Goal: Task Accomplishment & Management: Manage account settings

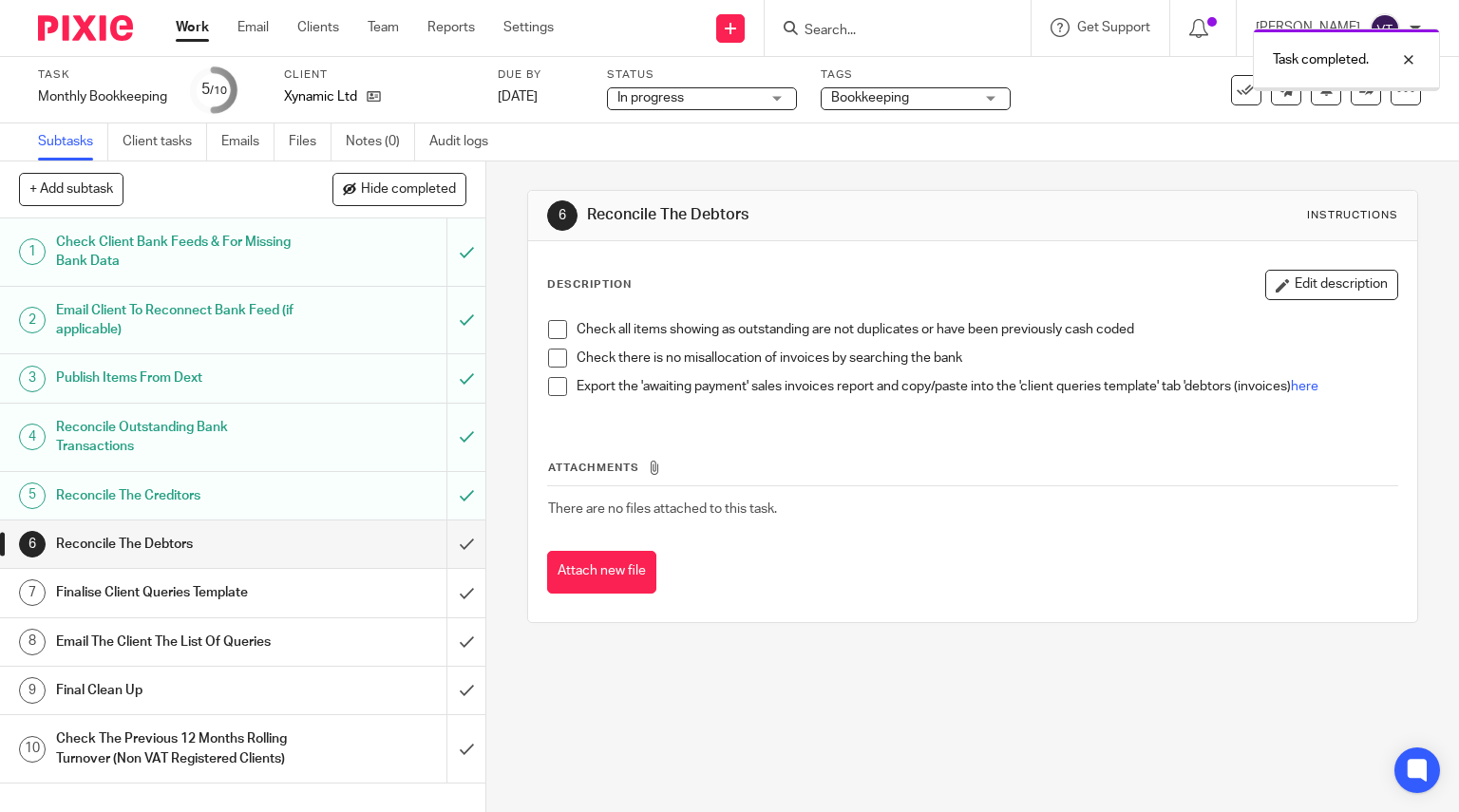
click at [444, 545] on input "submit" at bounding box center [242, 544] width 485 height 47
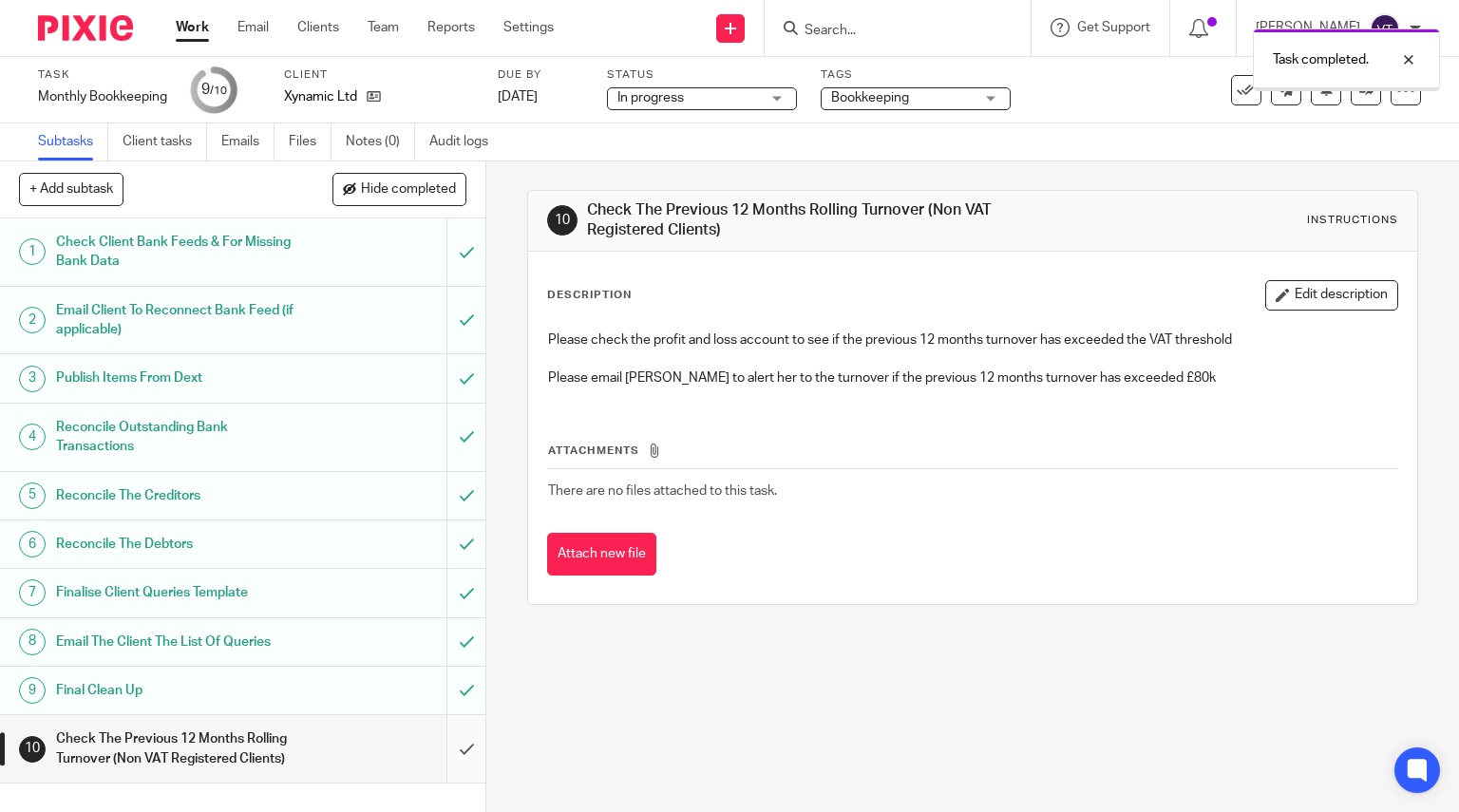
click at [449, 747] on input "submit" at bounding box center [242, 748] width 485 height 67
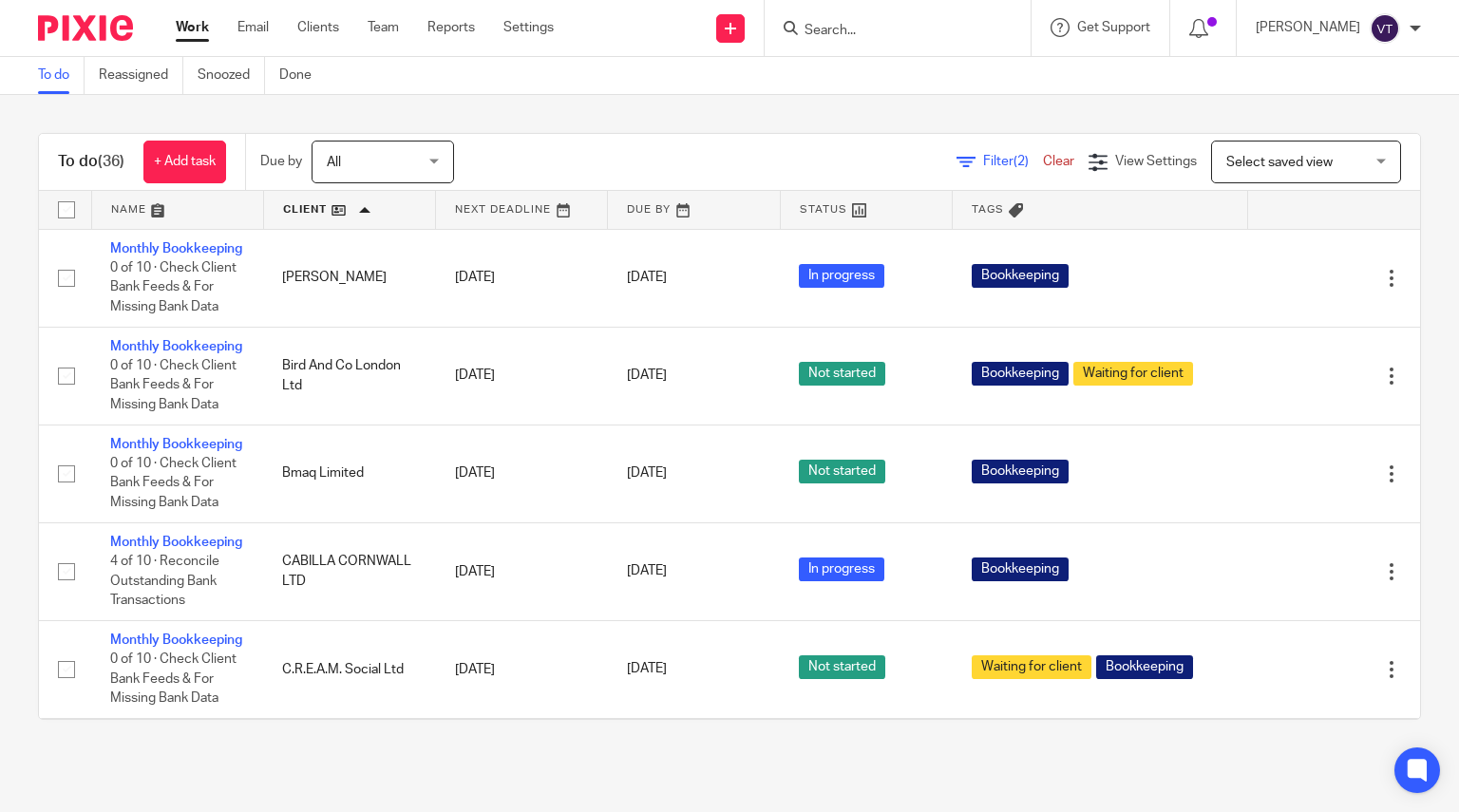
click at [353, 206] on link at bounding box center [349, 210] width 171 height 38
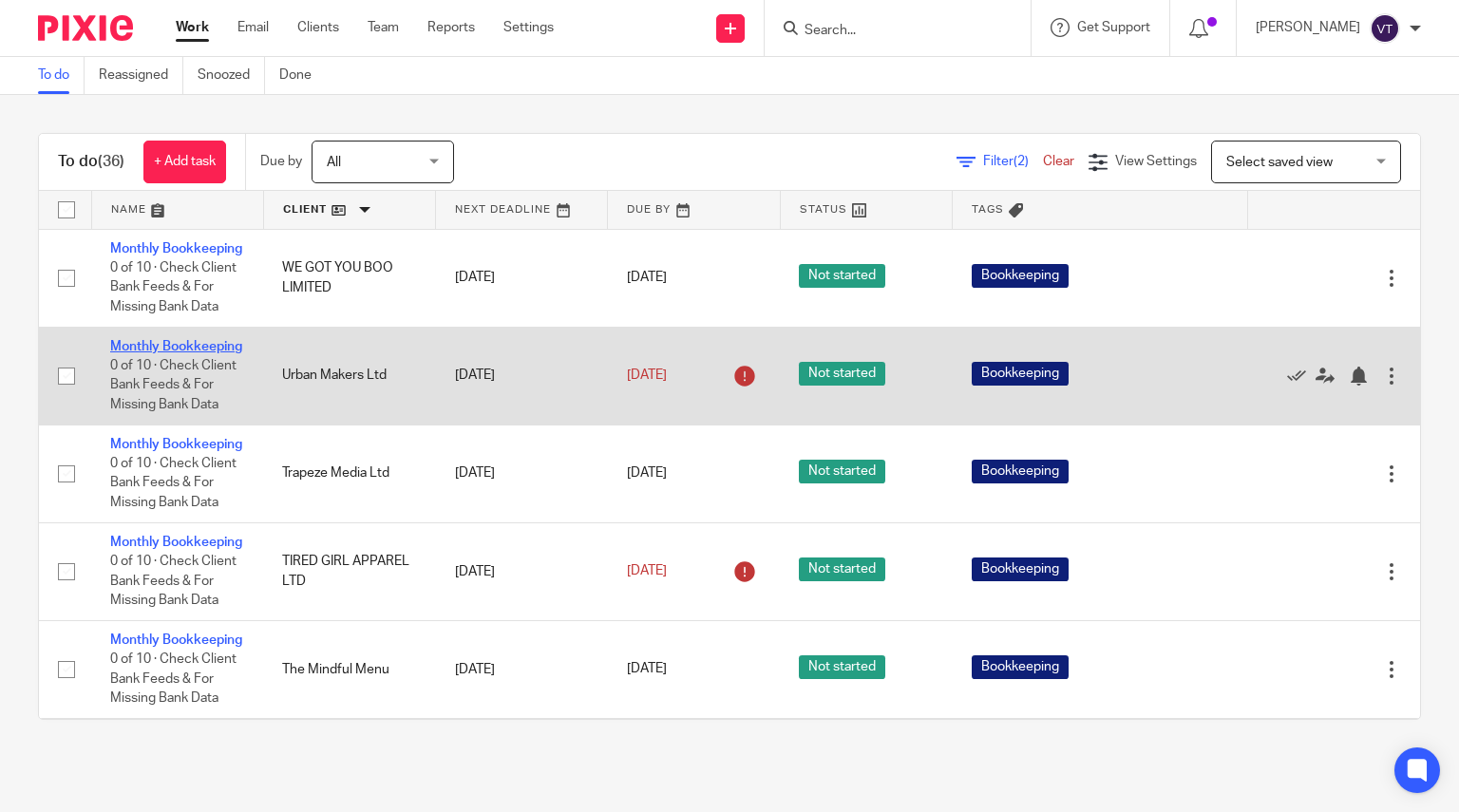
click at [133, 353] on link "Monthly Bookkeeping" at bounding box center [176, 346] width 132 height 14
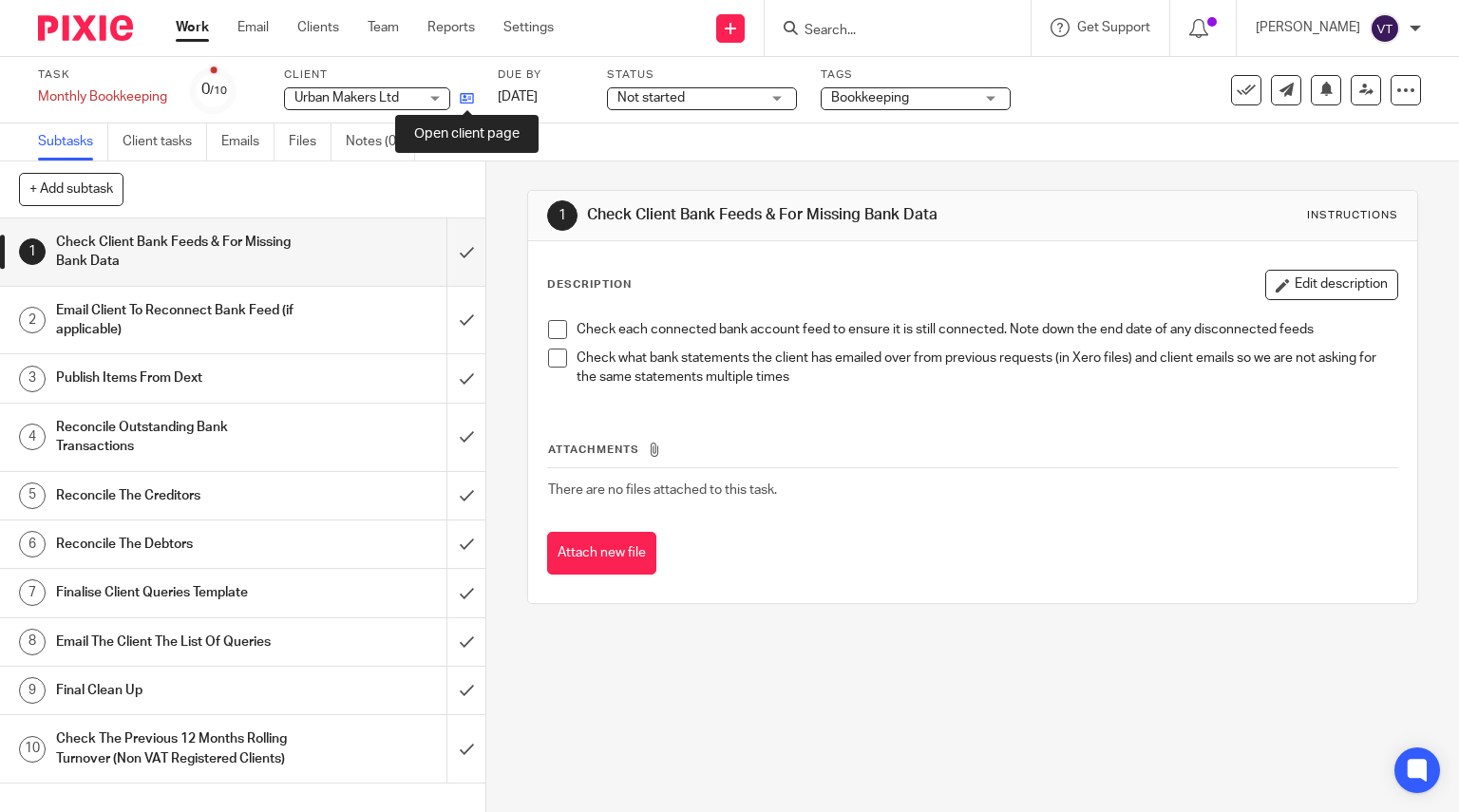
click at [467, 104] on icon at bounding box center [467, 98] width 14 height 14
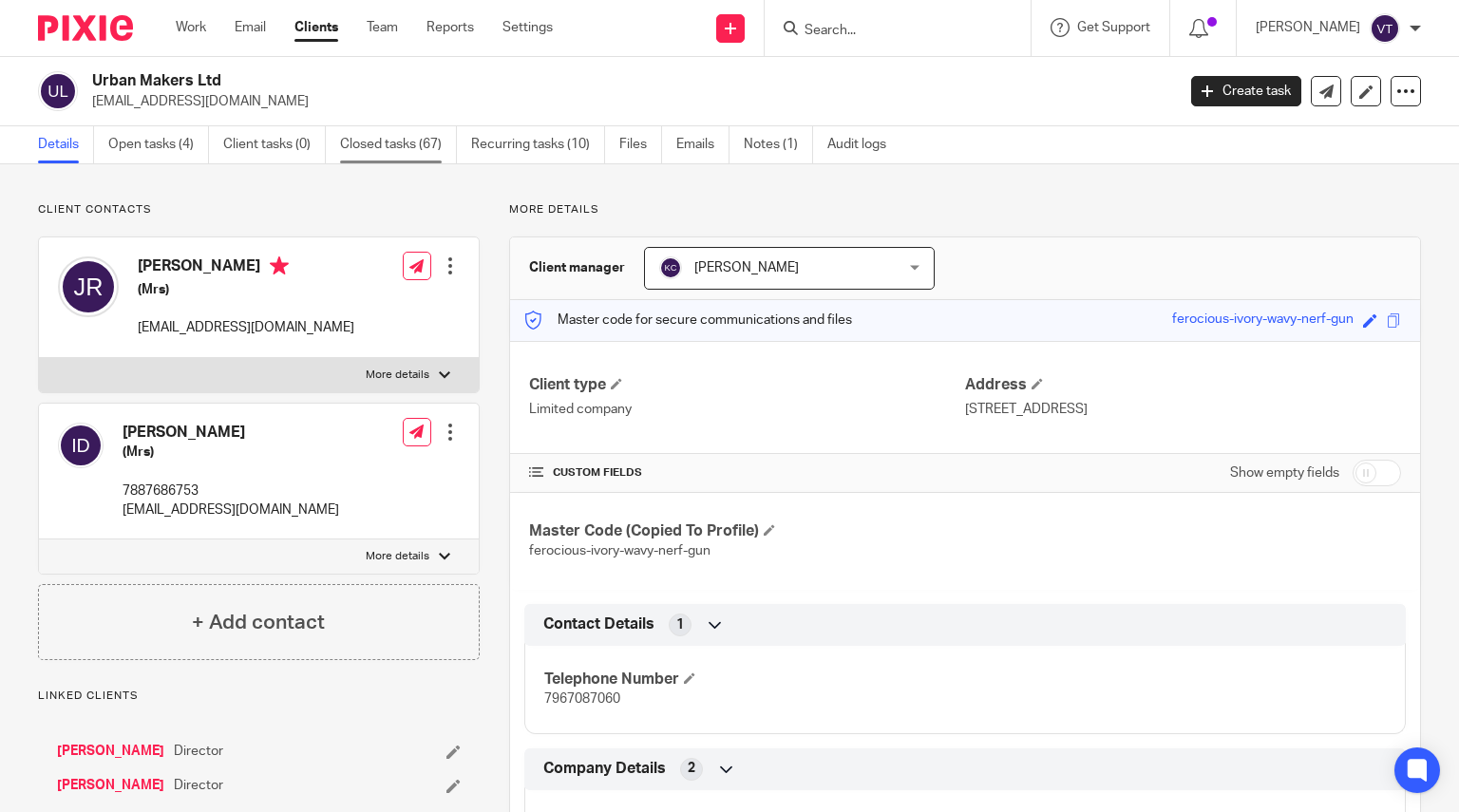
click at [380, 148] on link "Closed tasks (67)" at bounding box center [398, 145] width 117 height 37
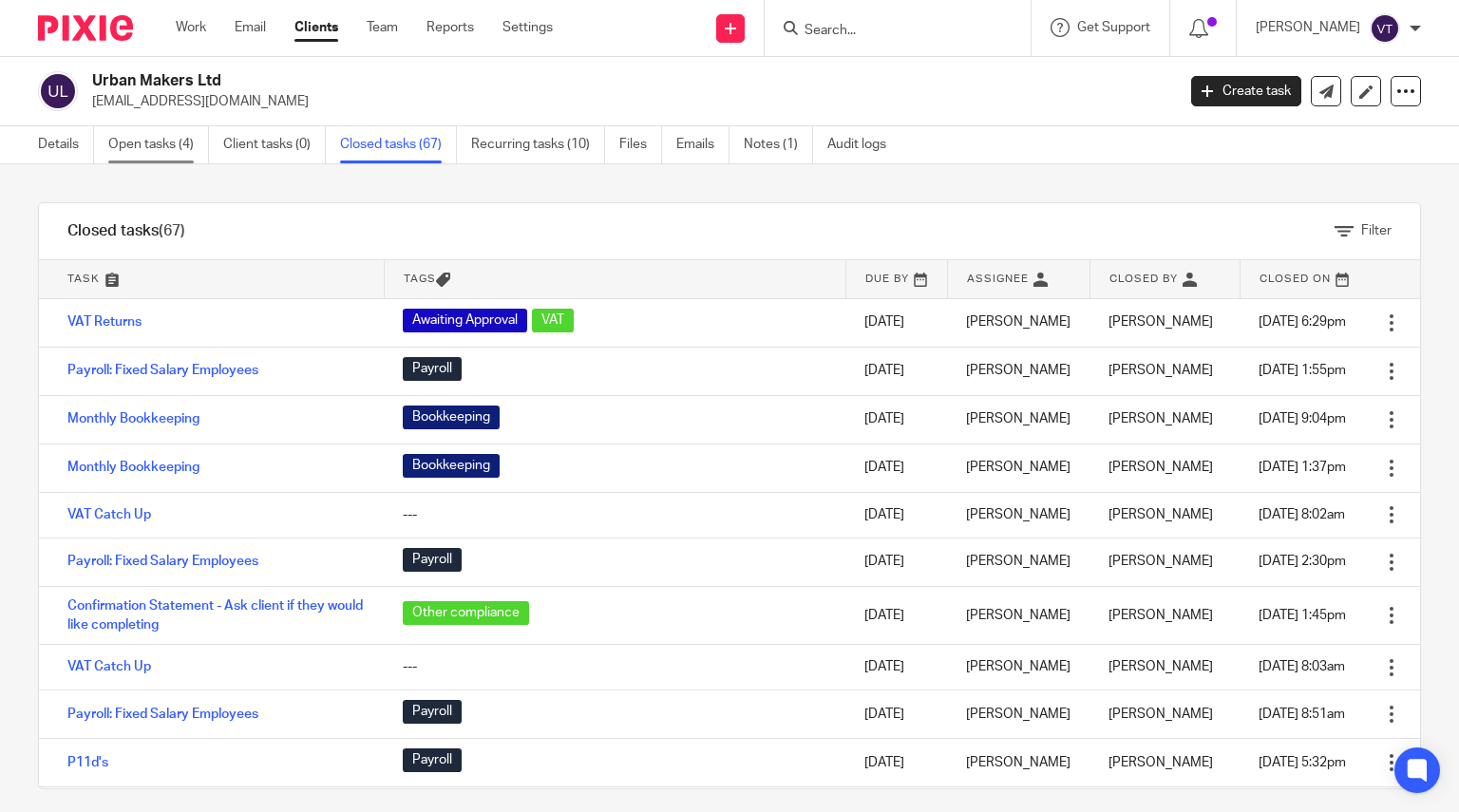
click at [166, 136] on link "Open tasks (4)" at bounding box center [159, 145] width 100 height 37
